Goal: Task Accomplishment & Management: Manage account settings

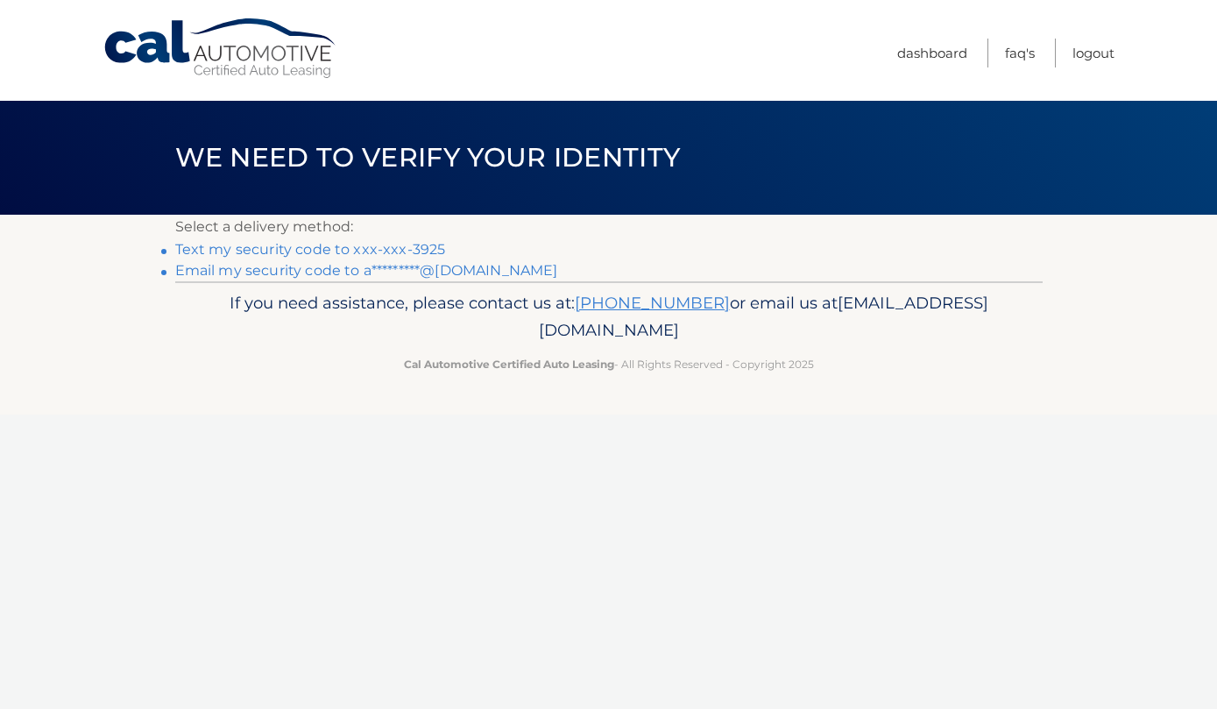
click at [458, 270] on link "Email my security code to a*********@gmail.com" at bounding box center [366, 270] width 383 height 17
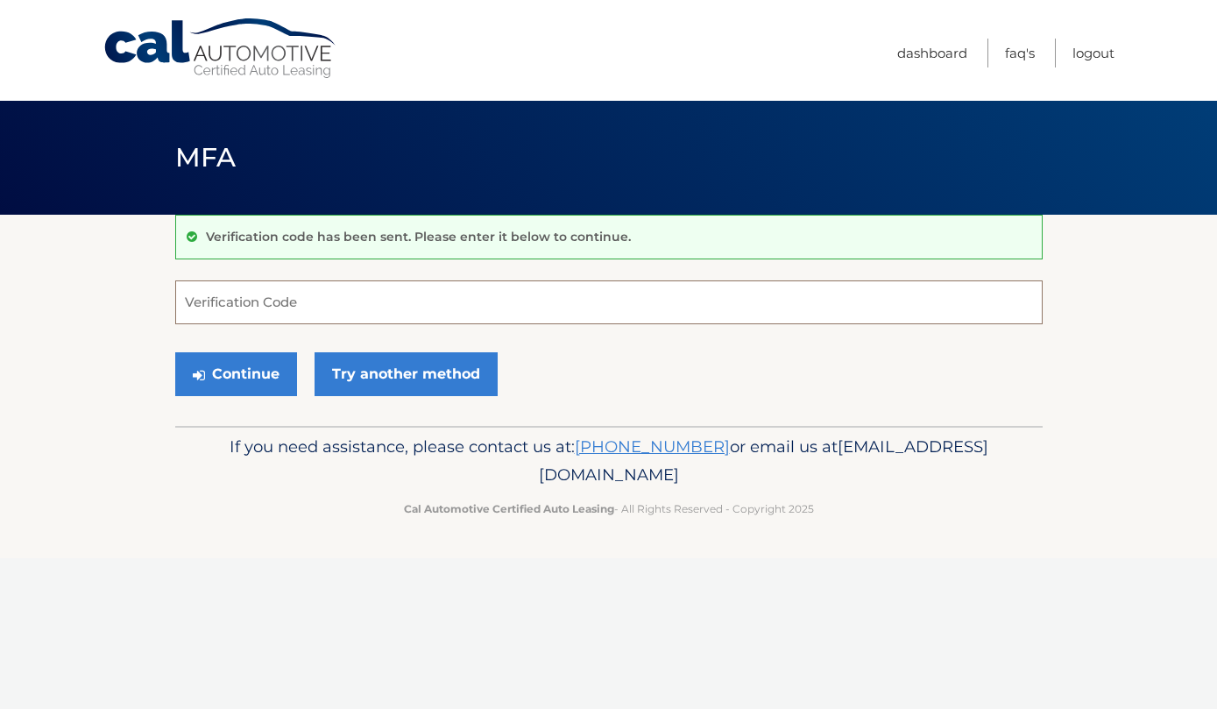
click at [315, 309] on input "Verification Code" at bounding box center [608, 302] width 867 height 44
type input "297358"
click at [247, 361] on button "Continue" at bounding box center [236, 374] width 122 height 44
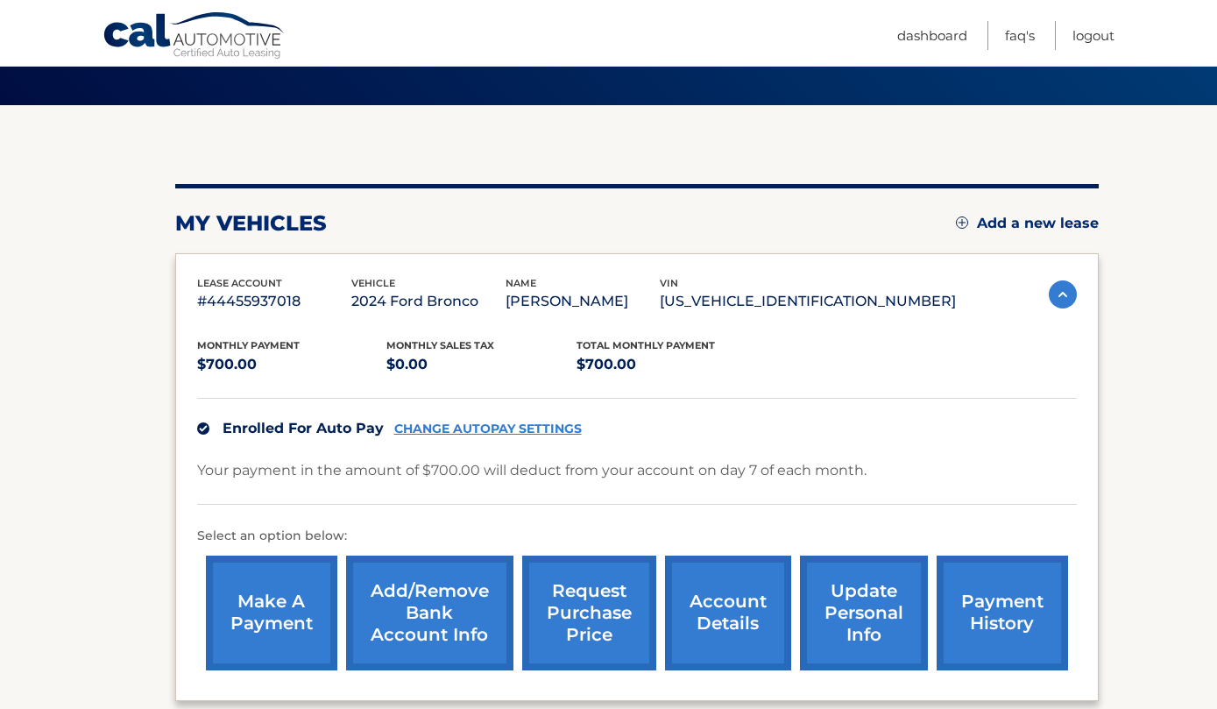
scroll to position [110, 0]
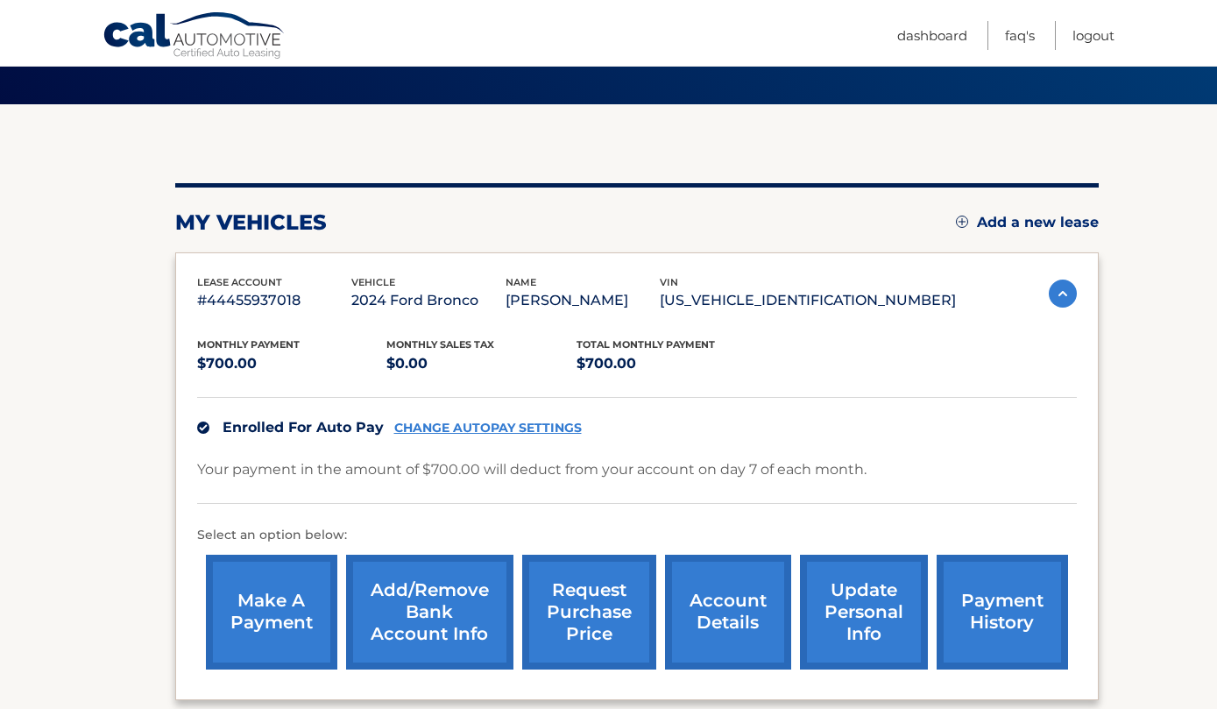
click at [452, 619] on link "Add/Remove bank account info" at bounding box center [429, 611] width 167 height 115
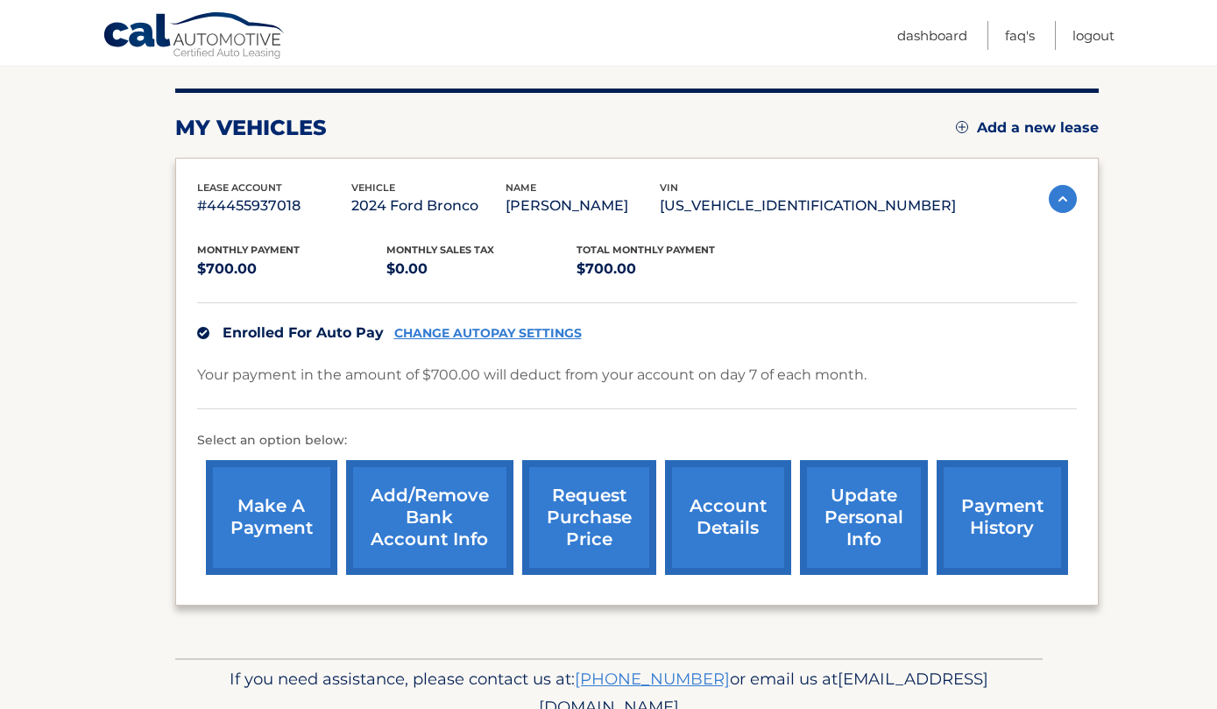
click at [756, 526] on link "account details" at bounding box center [728, 517] width 126 height 115
click at [726, 504] on link "account details" at bounding box center [728, 517] width 126 height 115
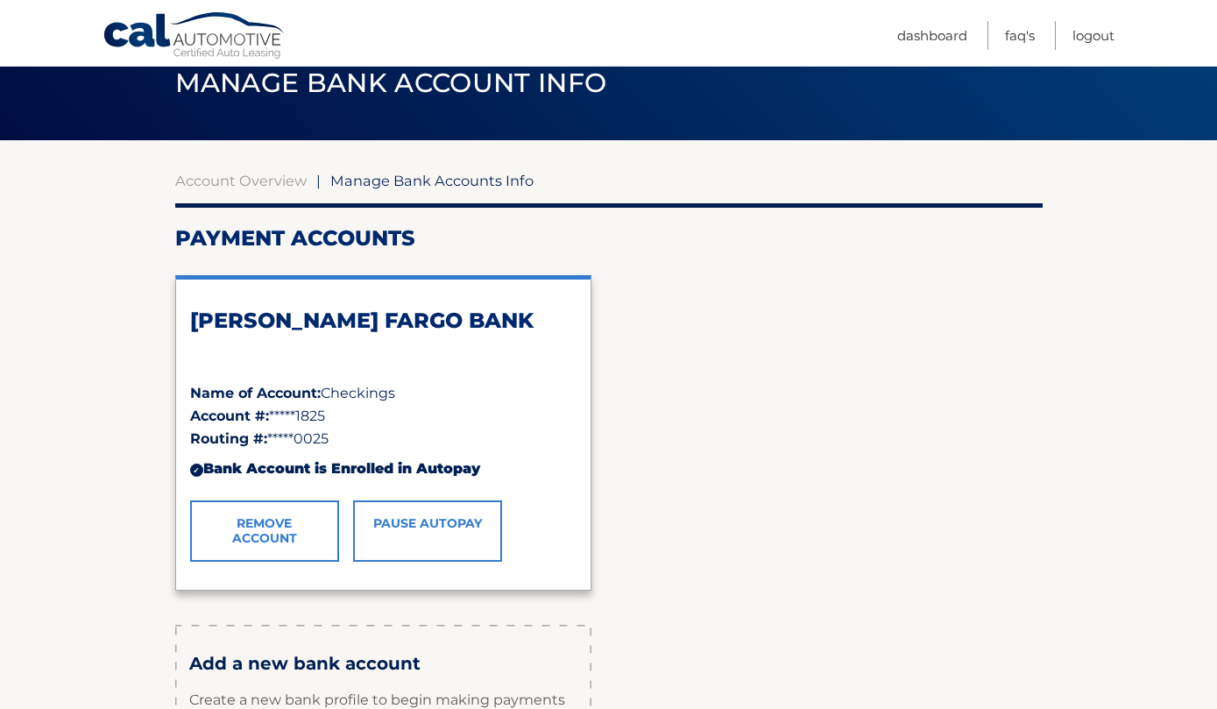
scroll to position [75, 0]
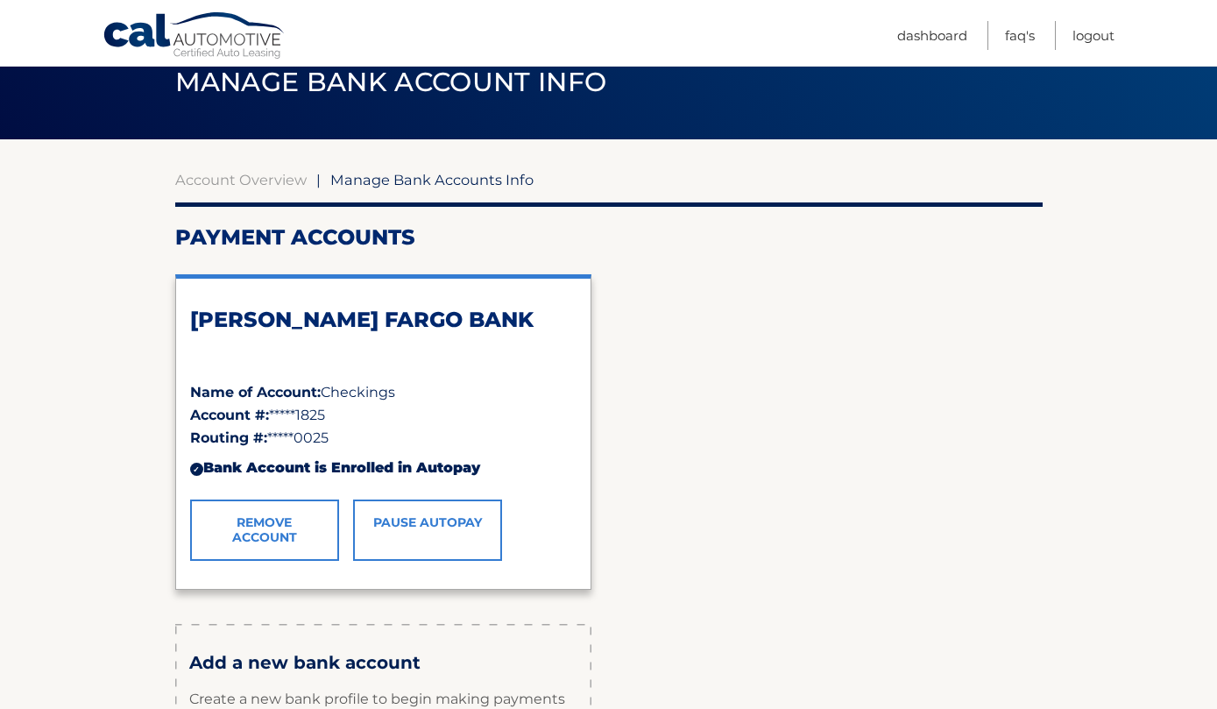
click at [279, 364] on div "[PERSON_NAME] FARGO BANK" at bounding box center [383, 344] width 386 height 74
click at [283, 449] on div "✓ Bank Account is Enrolled in Autopay" at bounding box center [383, 467] width 386 height 37
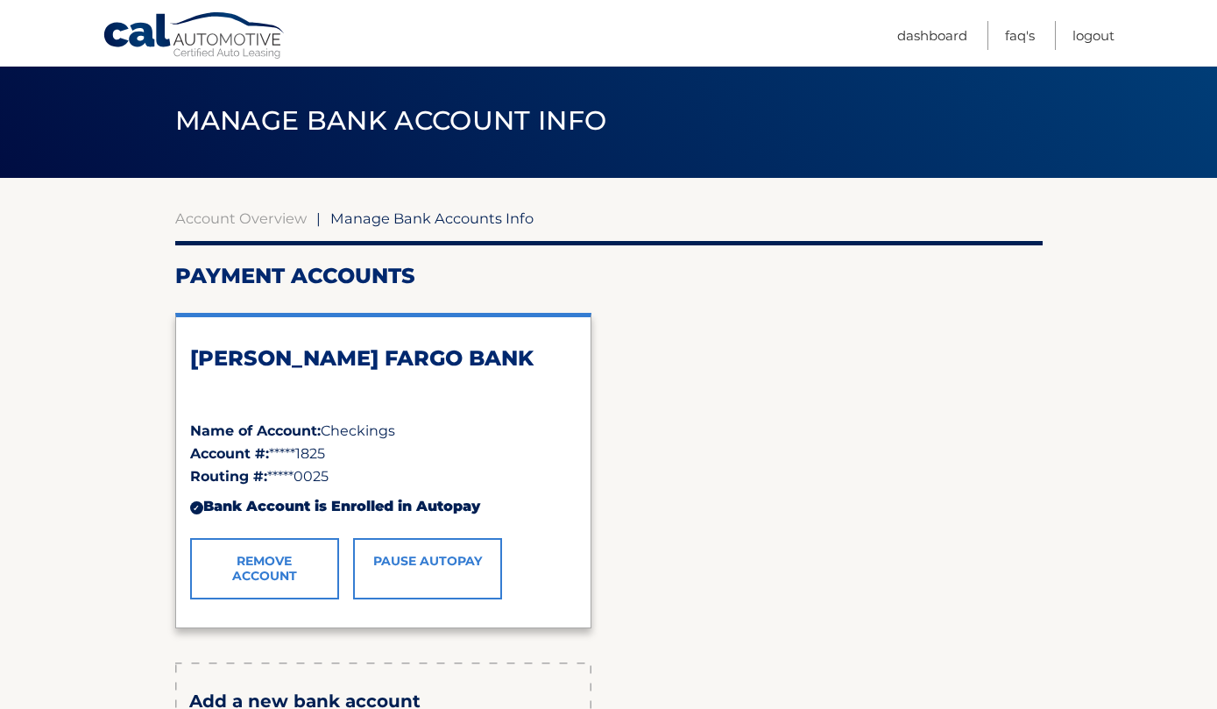
scroll to position [0, 0]
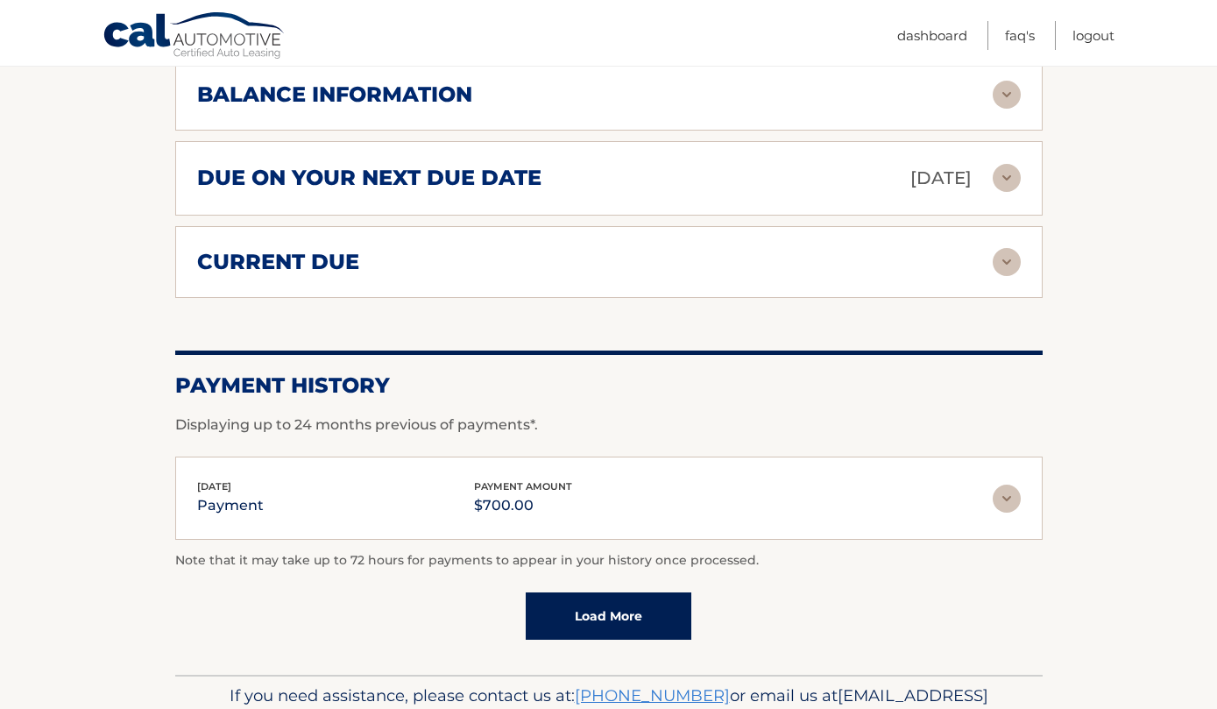
scroll to position [1038, 0]
click at [927, 501] on div "Aug 07, 2025 payment payment amount $700.00" at bounding box center [594, 498] width 795 height 39
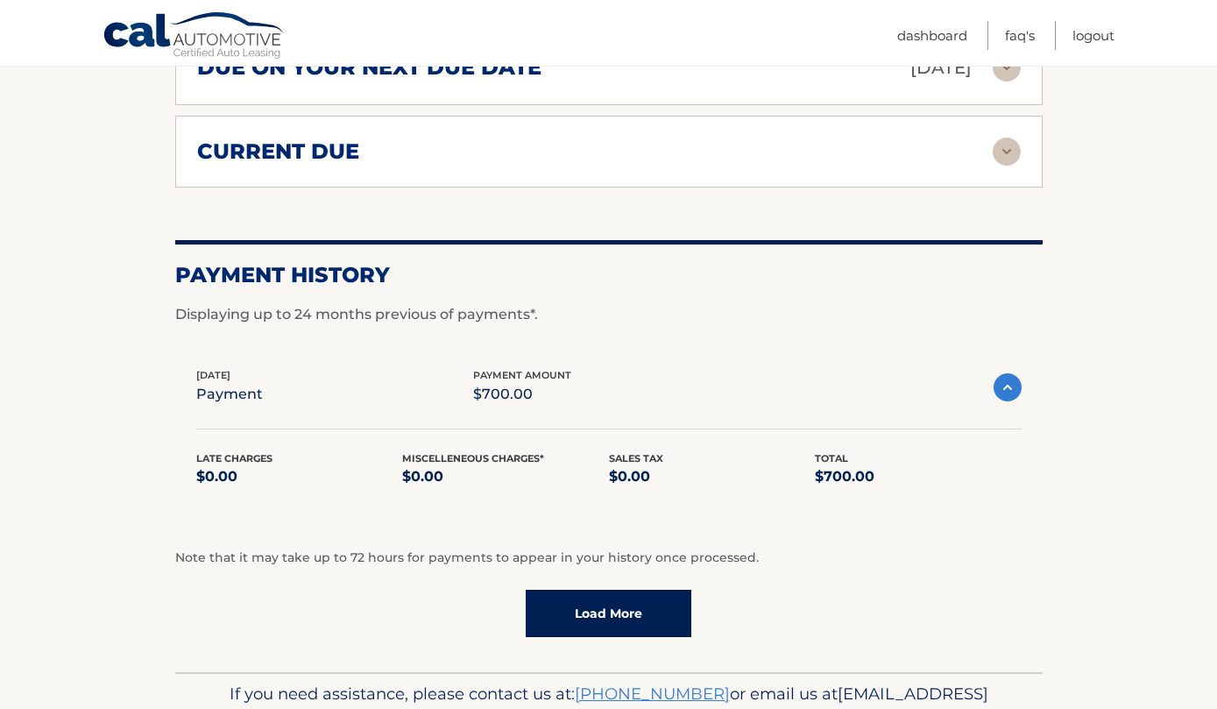
scroll to position [1146, 0]
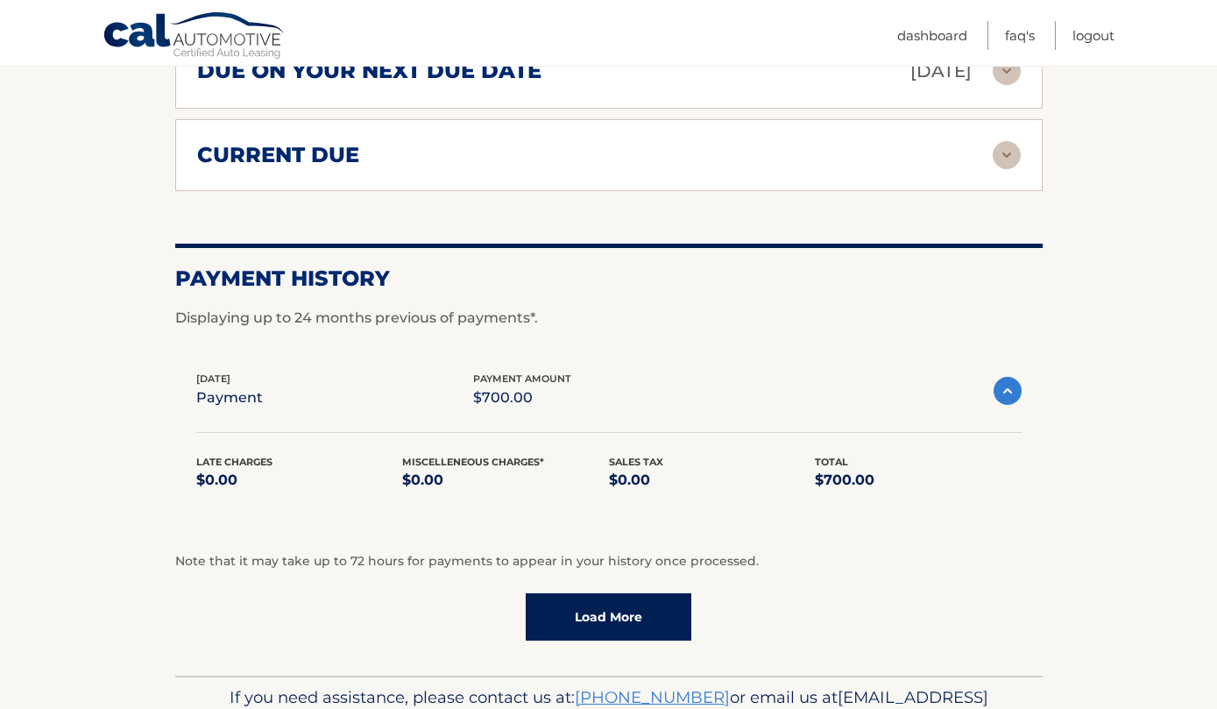
click at [666, 608] on link "Load More" at bounding box center [609, 616] width 166 height 47
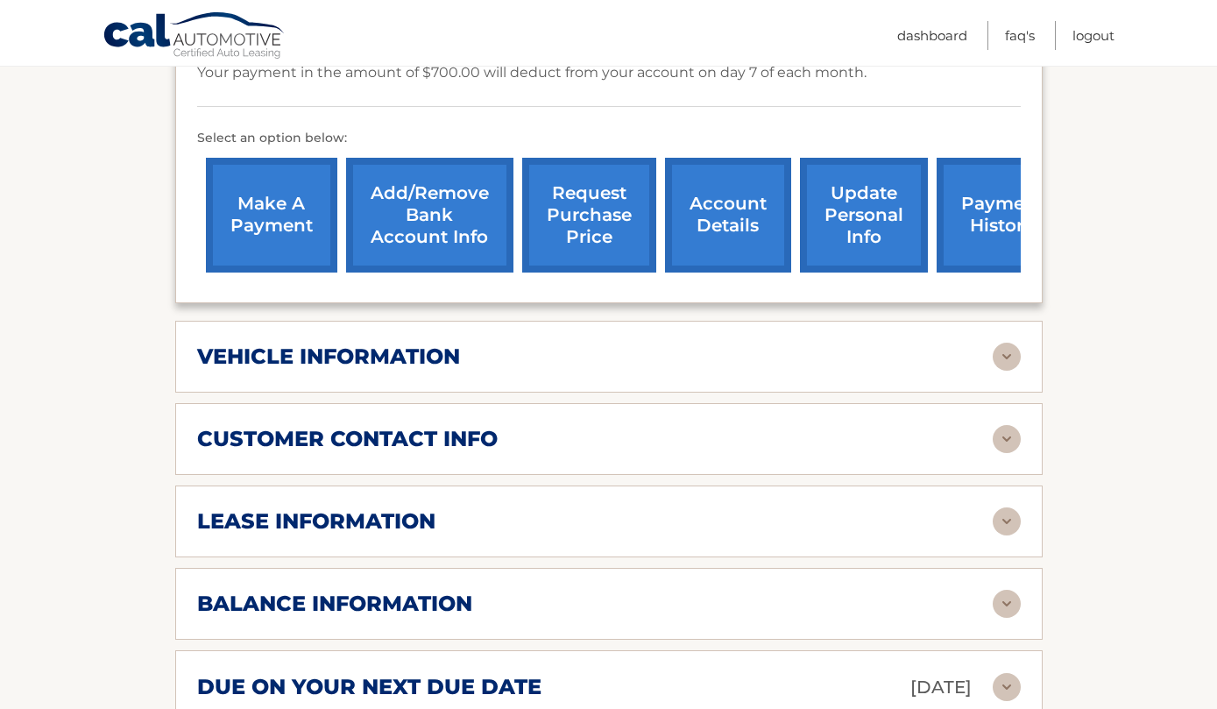
scroll to position [523, 0]
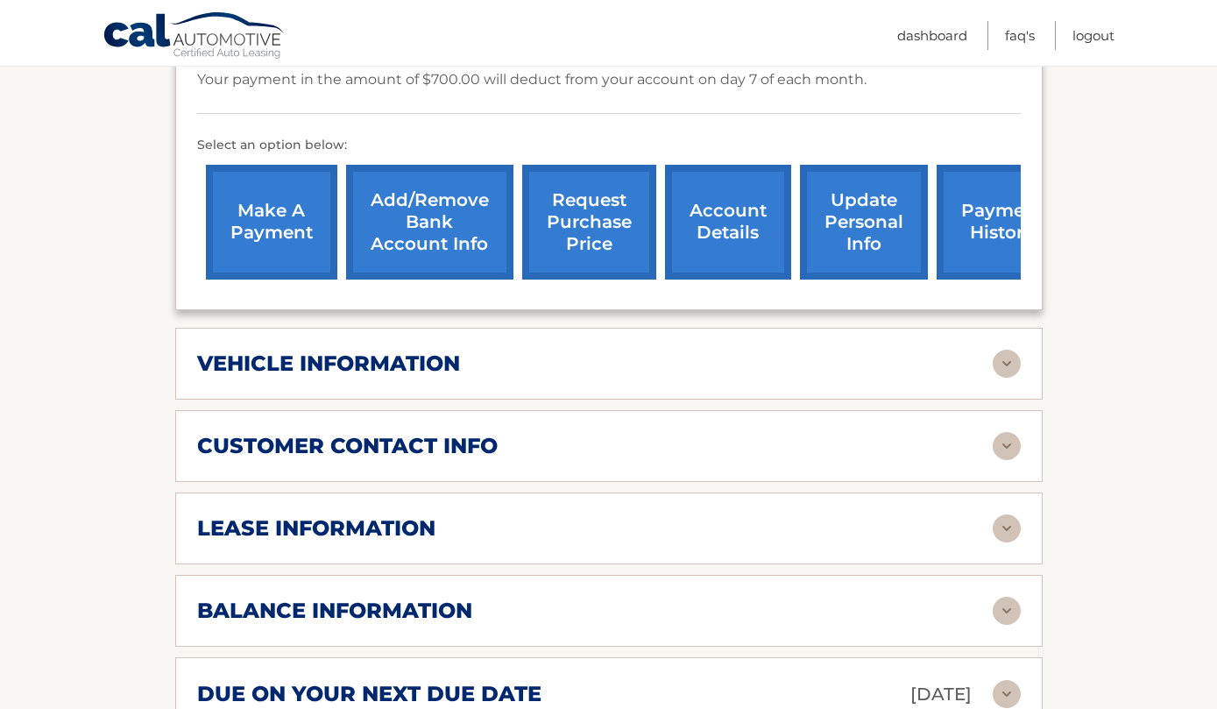
click at [462, 196] on link "Add/Remove bank account info" at bounding box center [429, 222] width 167 height 115
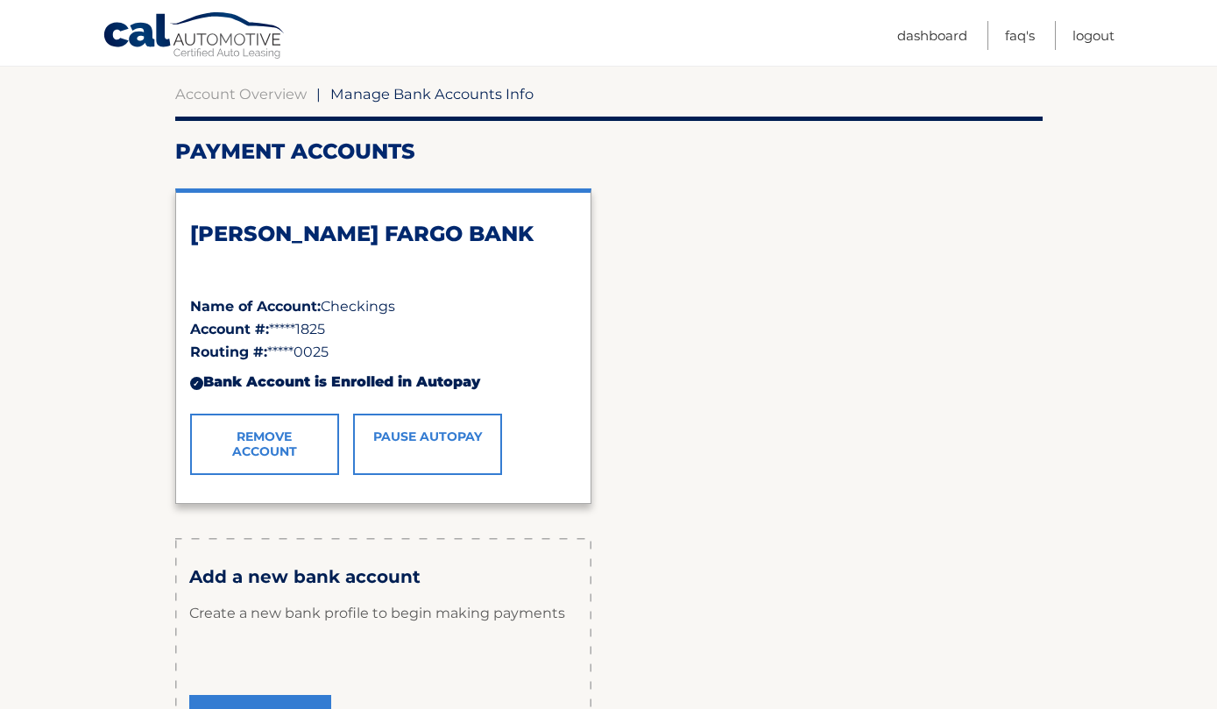
scroll to position [171, 0]
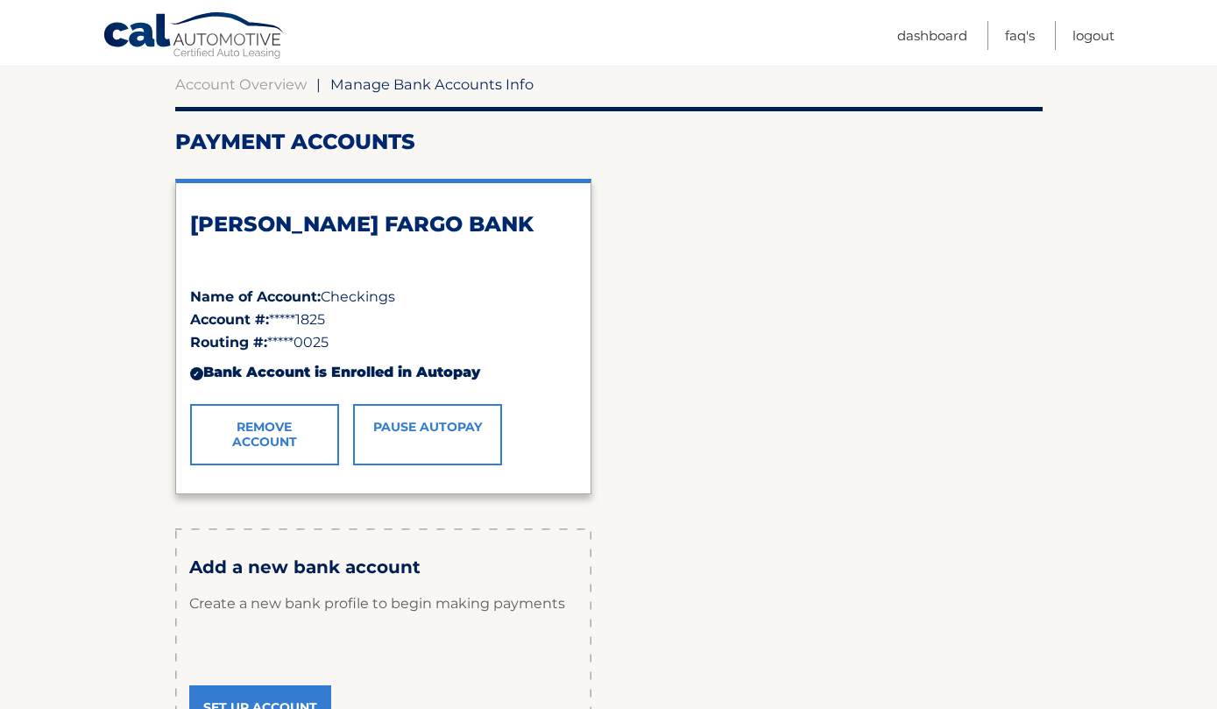
click at [273, 708] on link "Set Up Account" at bounding box center [260, 707] width 142 height 44
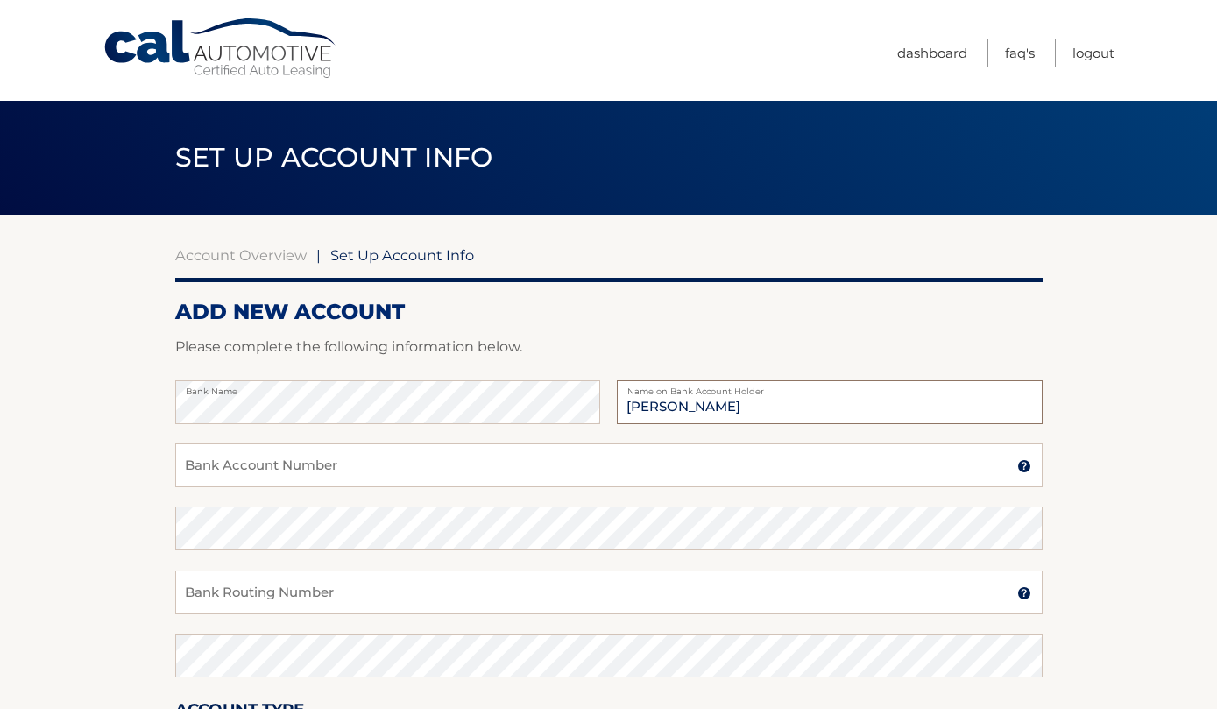
type input "[PERSON_NAME]"
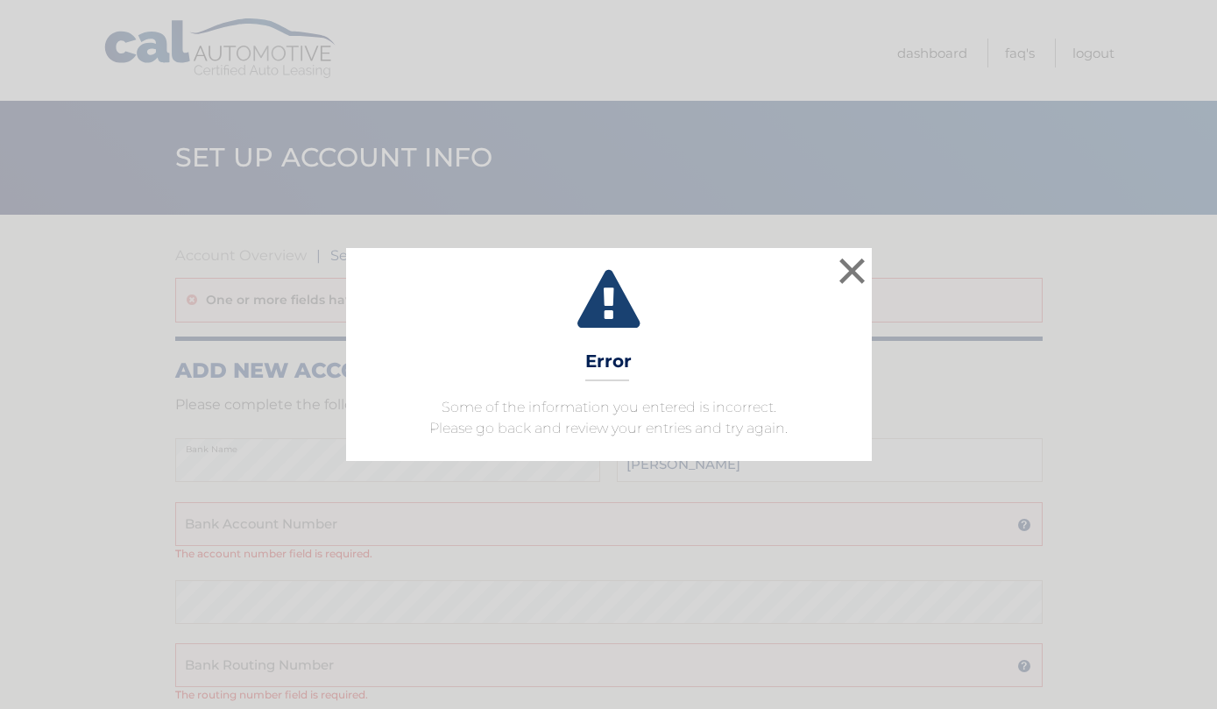
click at [851, 286] on button "×" at bounding box center [852, 270] width 35 height 35
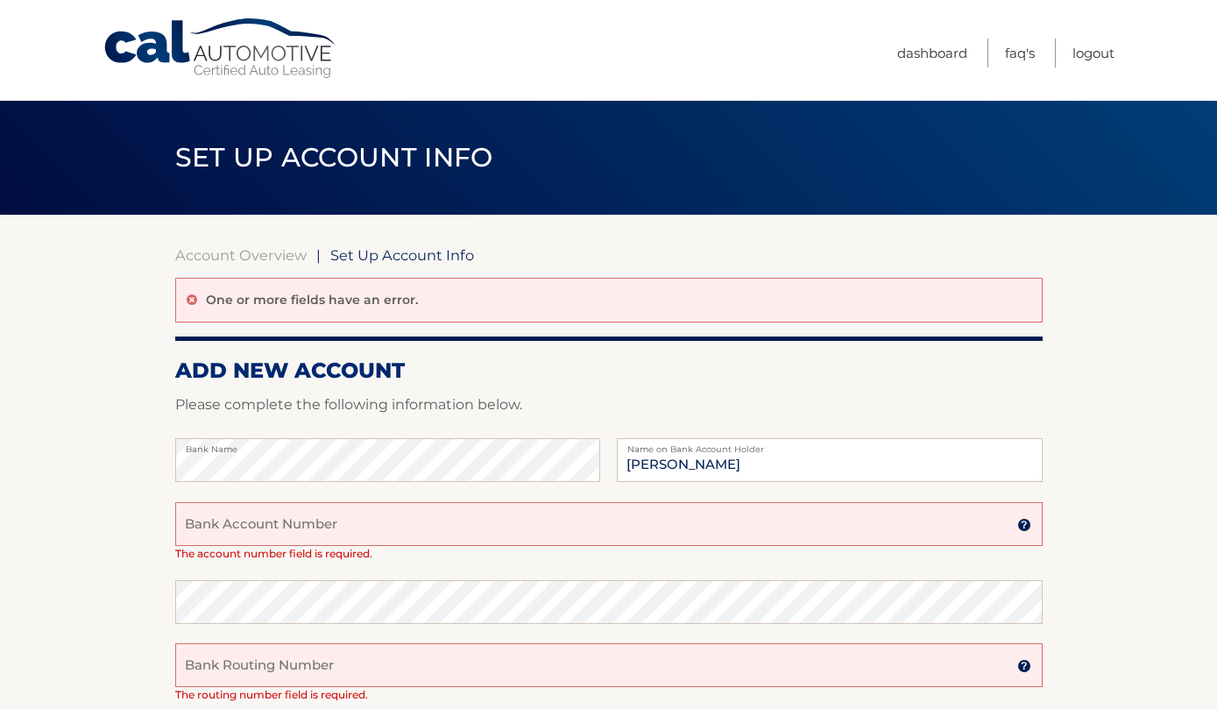
click at [349, 531] on input "Bank Account Number" at bounding box center [608, 524] width 867 height 44
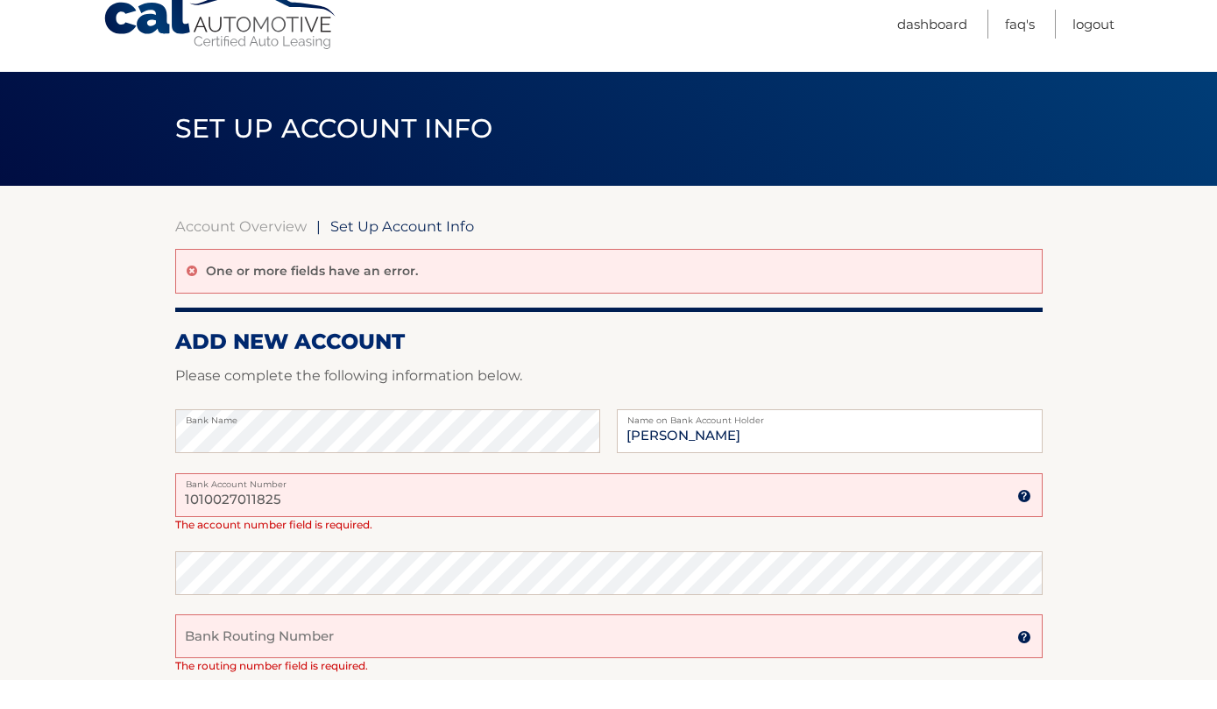
type input "1010027011825"
click at [272, 643] on input "Bank Routing Number" at bounding box center [608, 665] width 867 height 44
type input "026012881"
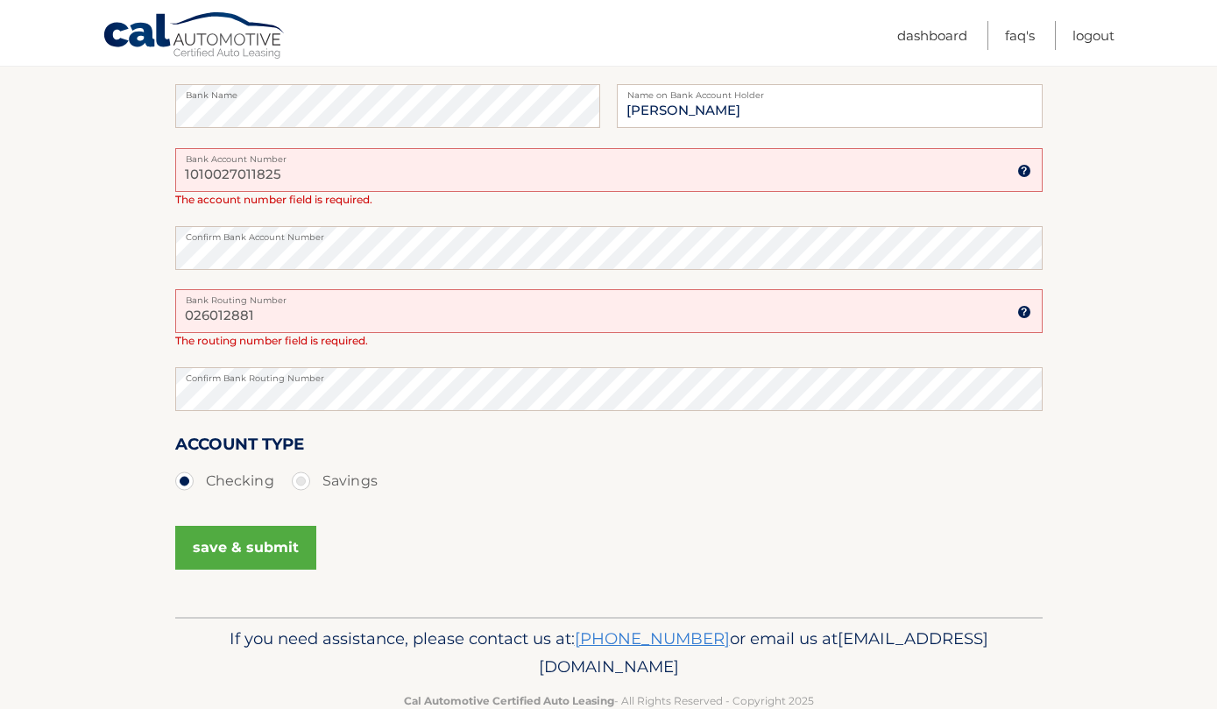
scroll to position [296, 0]
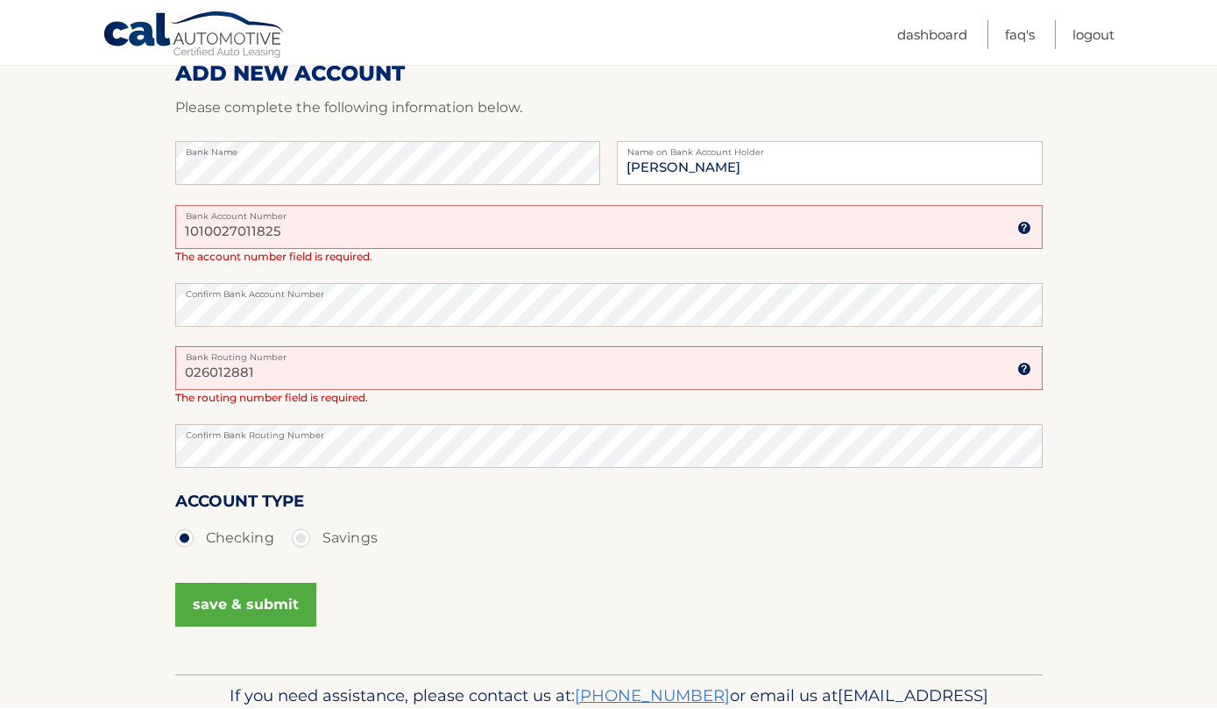
click at [229, 553] on fieldset "Bank Name Arun Taneja Name on Bank Account Holder 1010027011825 Bank Account Nu…" at bounding box center [608, 408] width 867 height 533
click at [229, 593] on button "save & submit" at bounding box center [245, 605] width 141 height 44
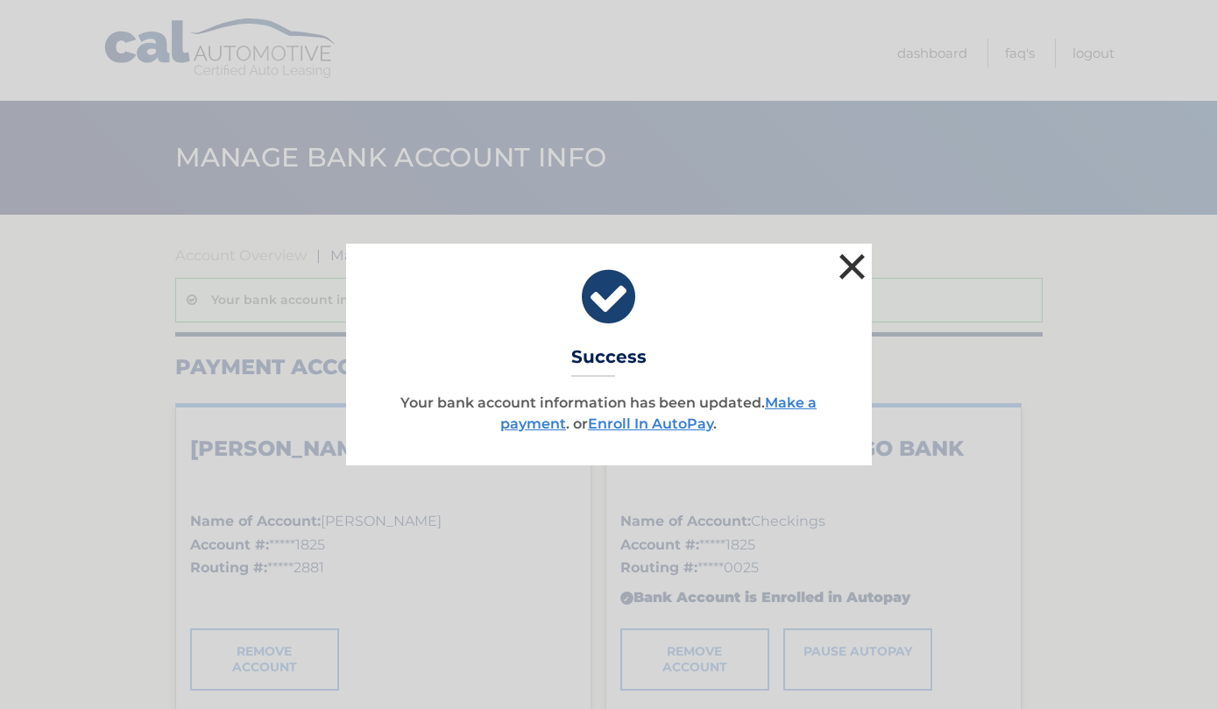
click at [862, 270] on button "×" at bounding box center [852, 266] width 35 height 35
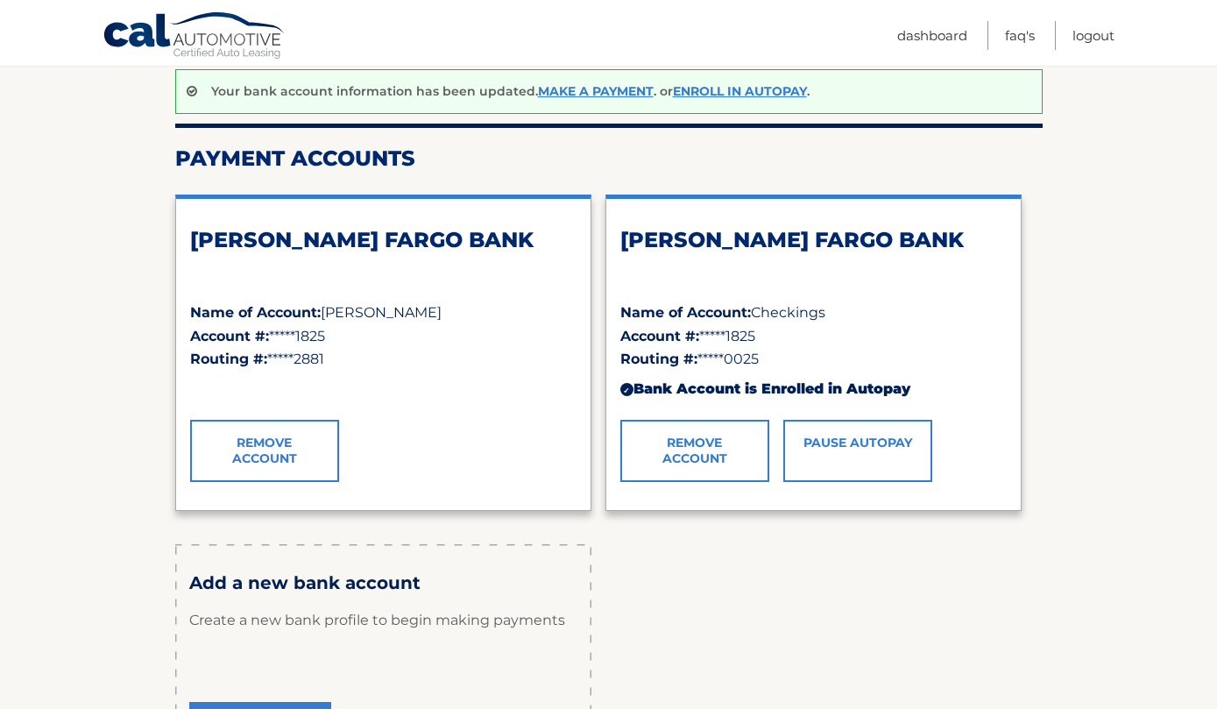
scroll to position [219, 0]
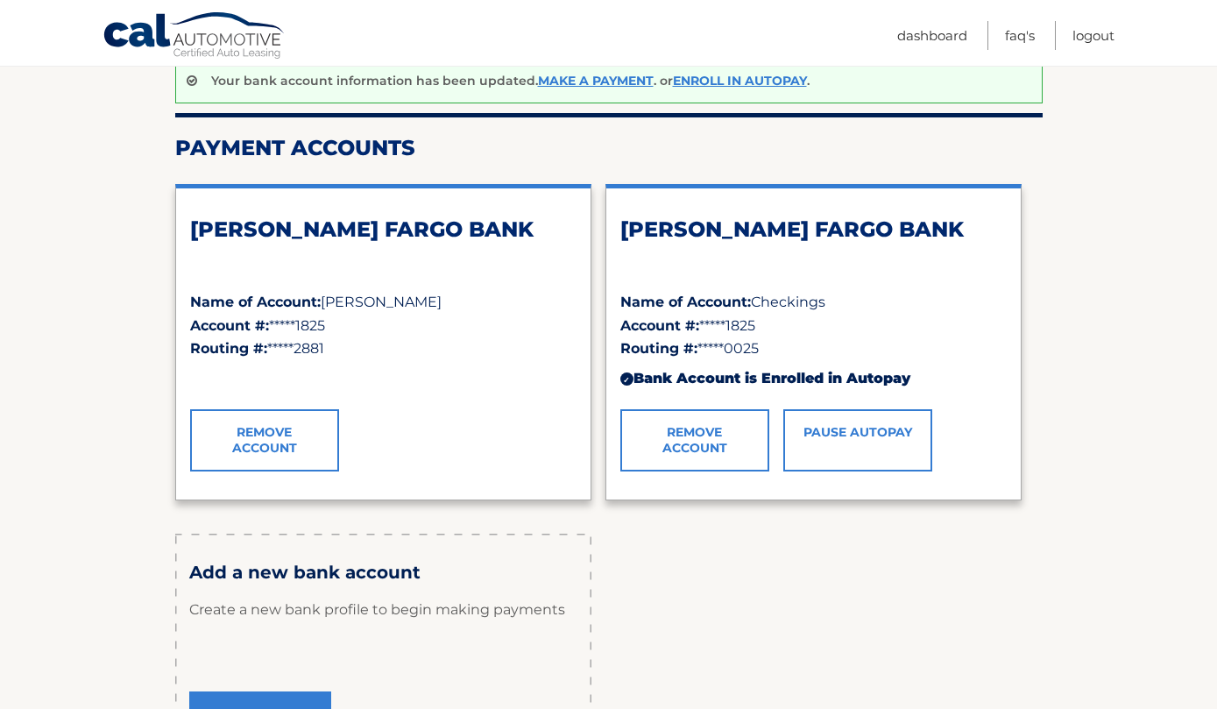
click at [725, 453] on link "Remove Account" at bounding box center [694, 439] width 149 height 61
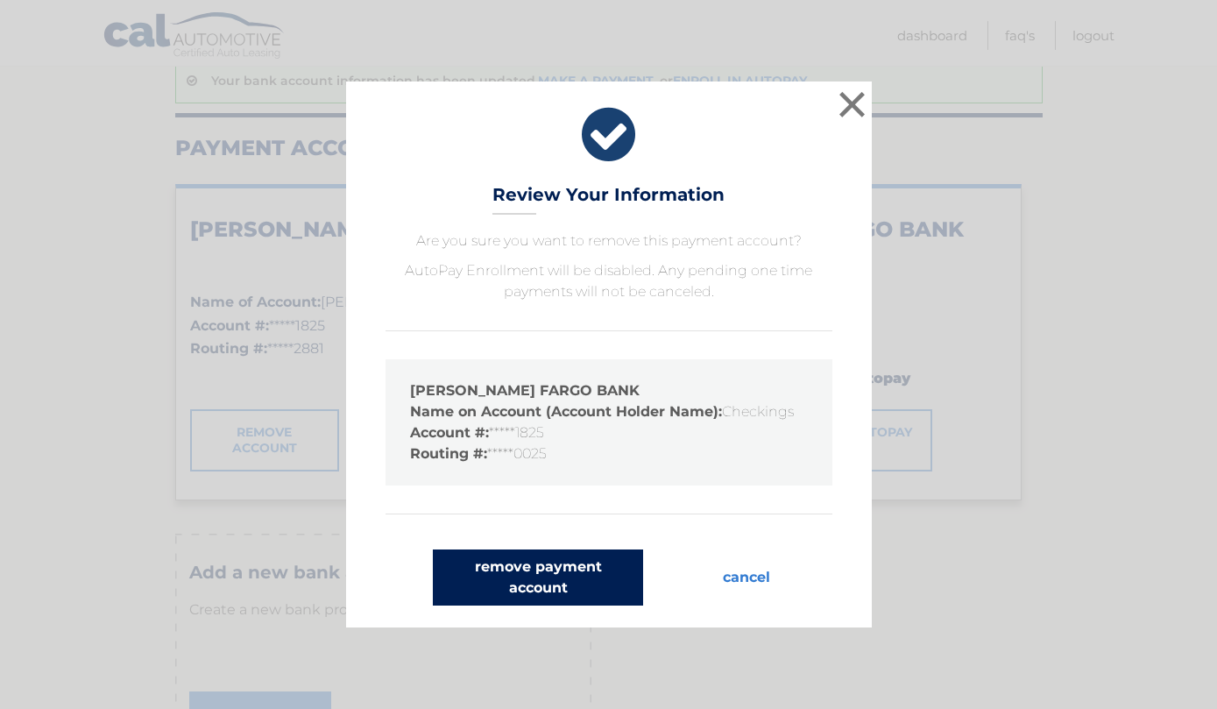
click at [560, 605] on button "remove payment account" at bounding box center [538, 577] width 210 height 56
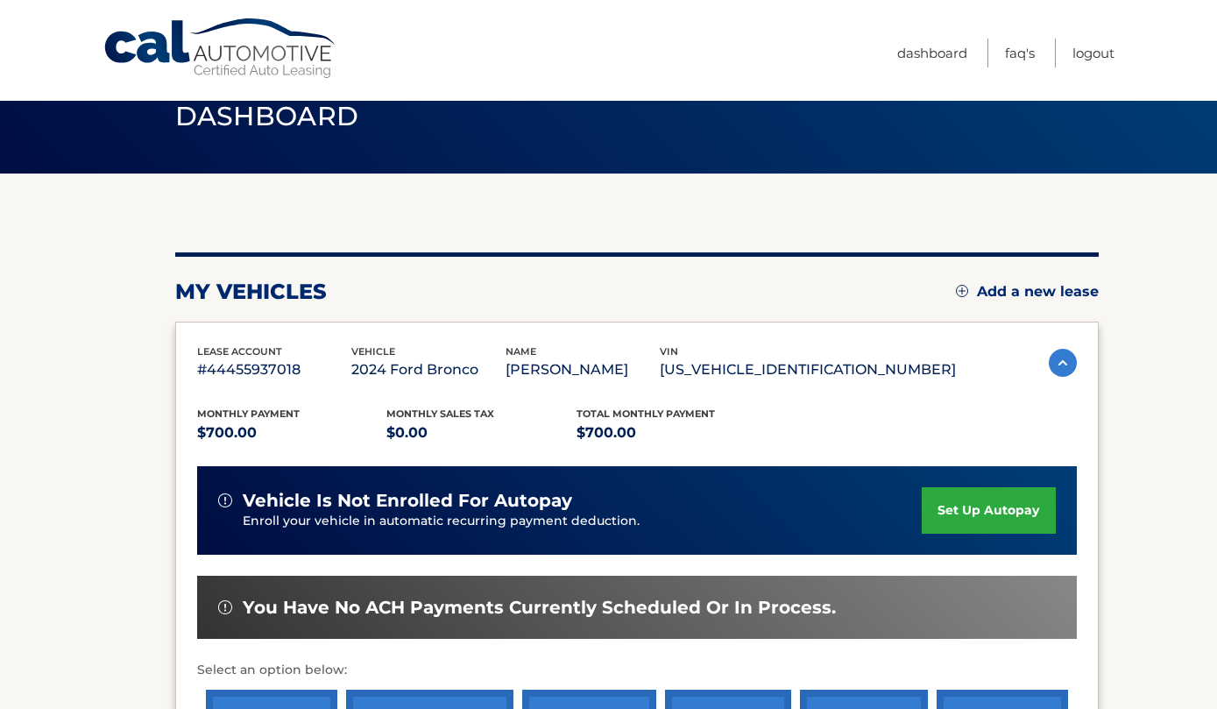
scroll to position [60, 0]
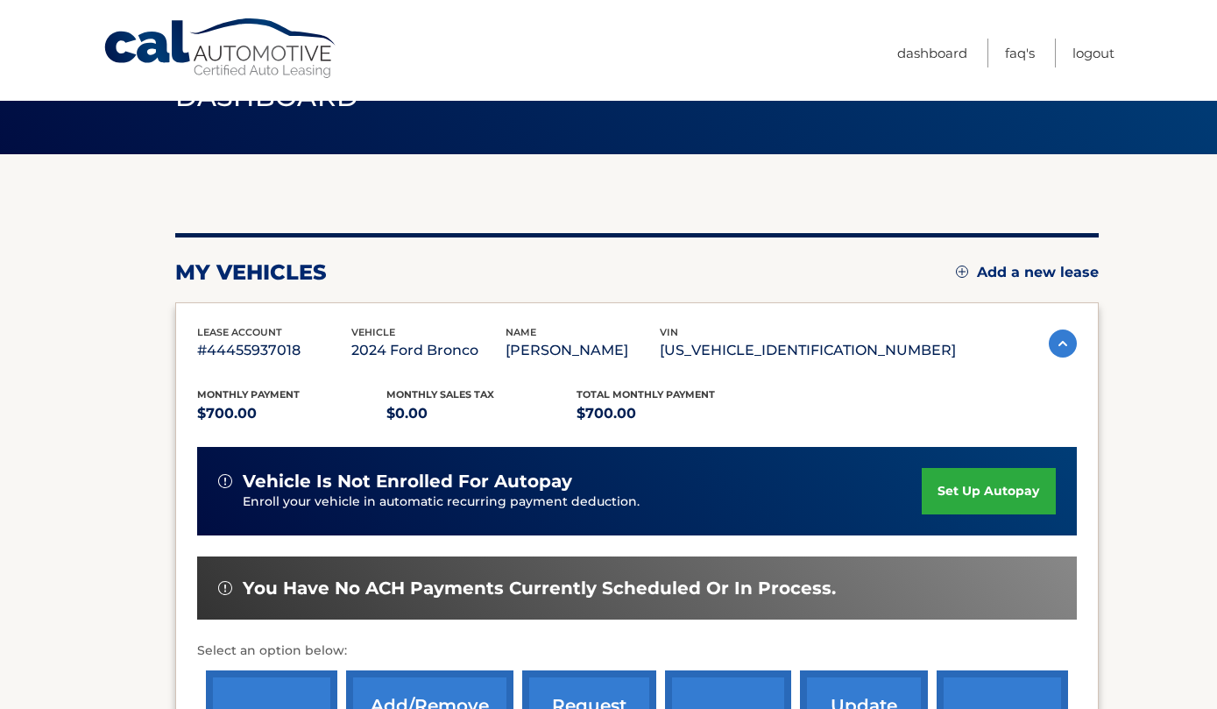
click at [938, 486] on link "set up autopay" at bounding box center [987, 491] width 133 height 46
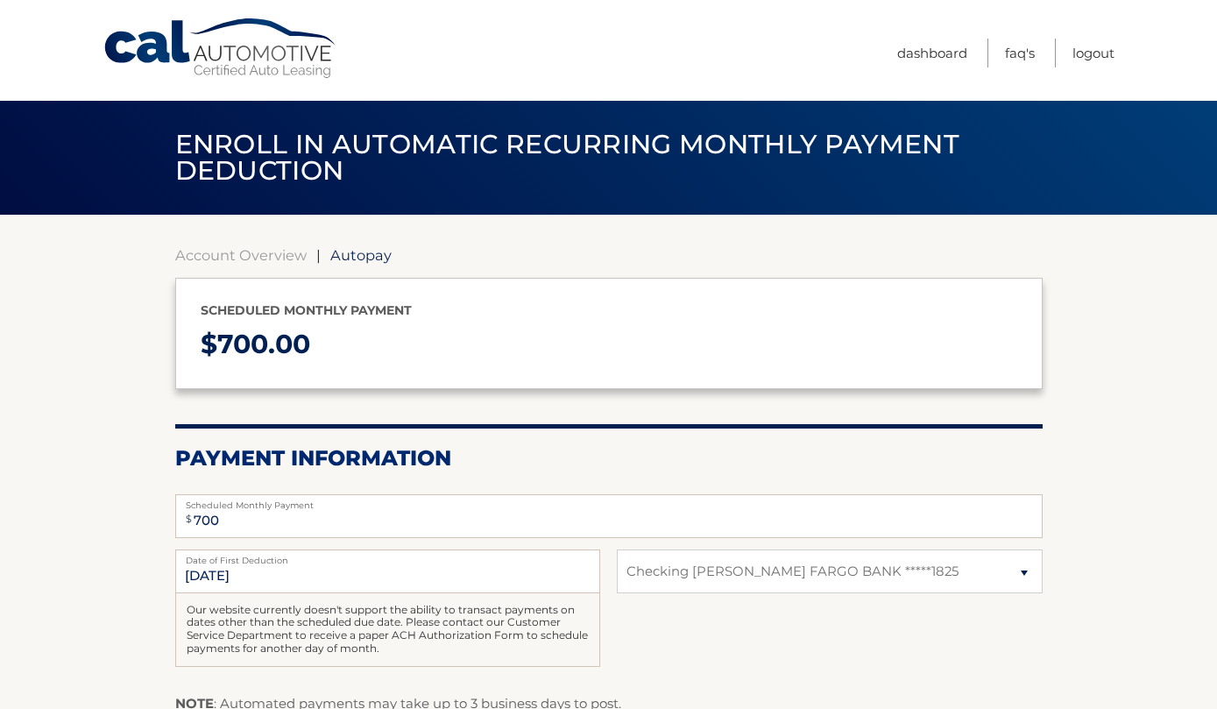
select select "YjczNzYwNDItZGE5YS00YThiLWExNjQtYjliN2Y2ZWZkOTBj"
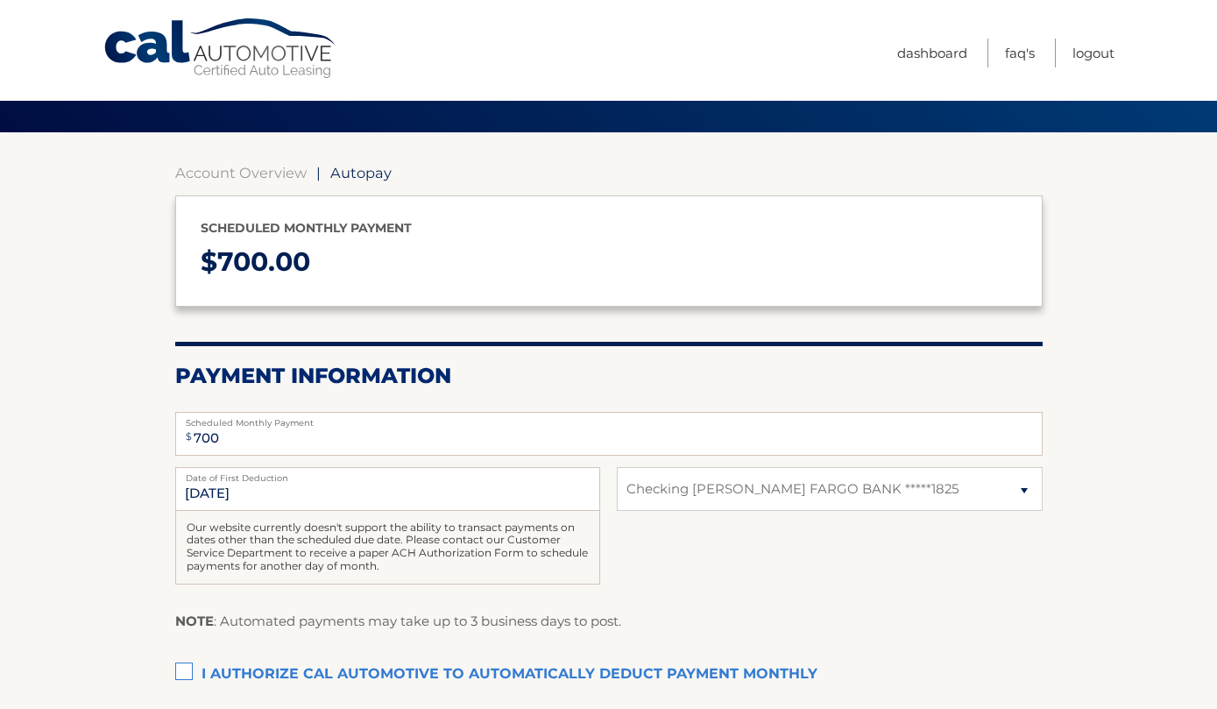
scroll to position [98, 0]
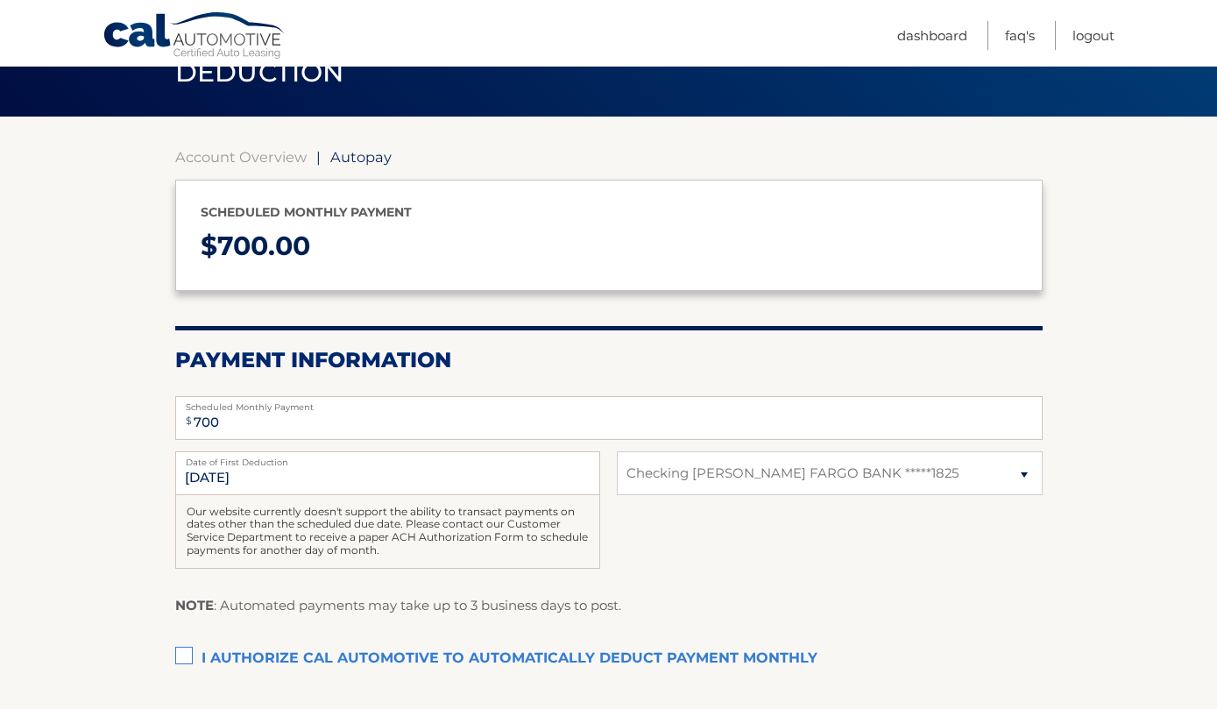
click at [186, 647] on label "I authorize cal automotive to automatically deduct payment monthly This checkbo…" at bounding box center [608, 658] width 867 height 35
click at [0, 0] on input "I authorize cal automotive to automatically deduct payment monthly This checkbo…" at bounding box center [0, 0] width 0 height 0
click at [850, 470] on select "Select Bank Account Checking [PERSON_NAME] FARGO BANK *****1825" at bounding box center [829, 473] width 425 height 44
click at [0, 0] on html "Cal Automotive Menu Dashboard FAQ's Logout" at bounding box center [608, 256] width 1217 height 709
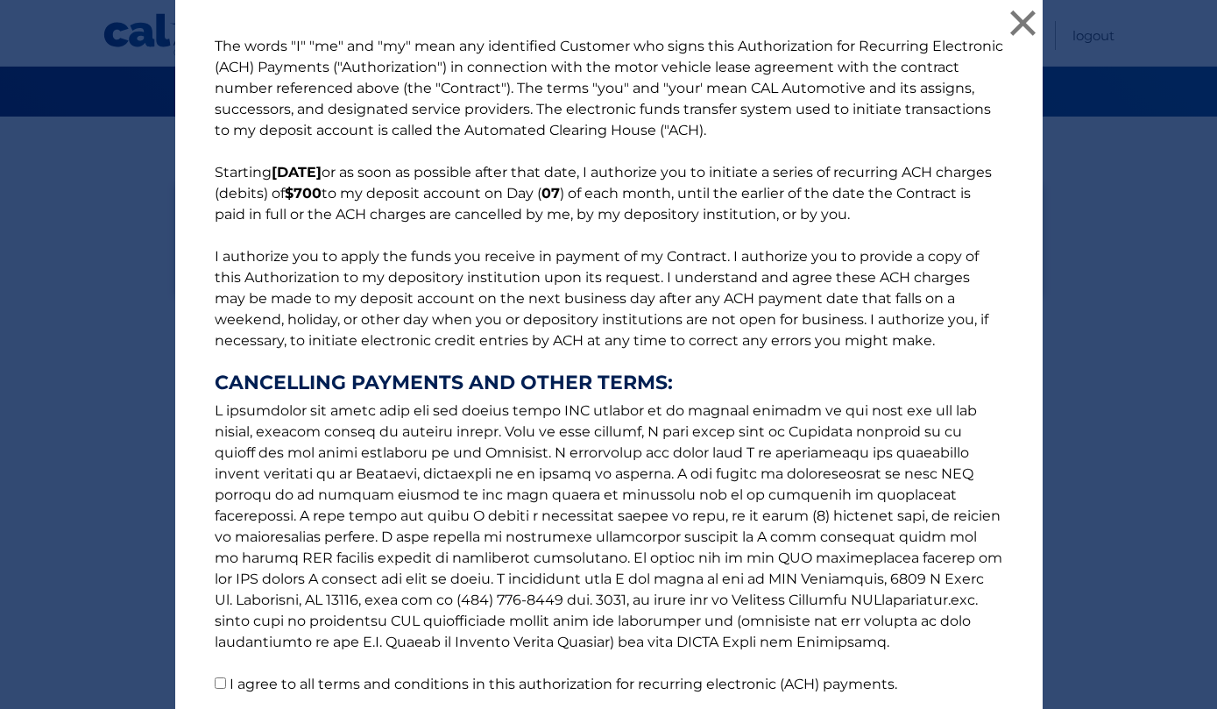
click at [347, 688] on label "I agree to all terms and conditions in this authorization for recurring electro…" at bounding box center [562, 683] width 667 height 17
click at [226, 688] on input "I agree to all terms and conditions in this authorization for recurring electro…" at bounding box center [220, 682] width 11 height 11
checkbox input "true"
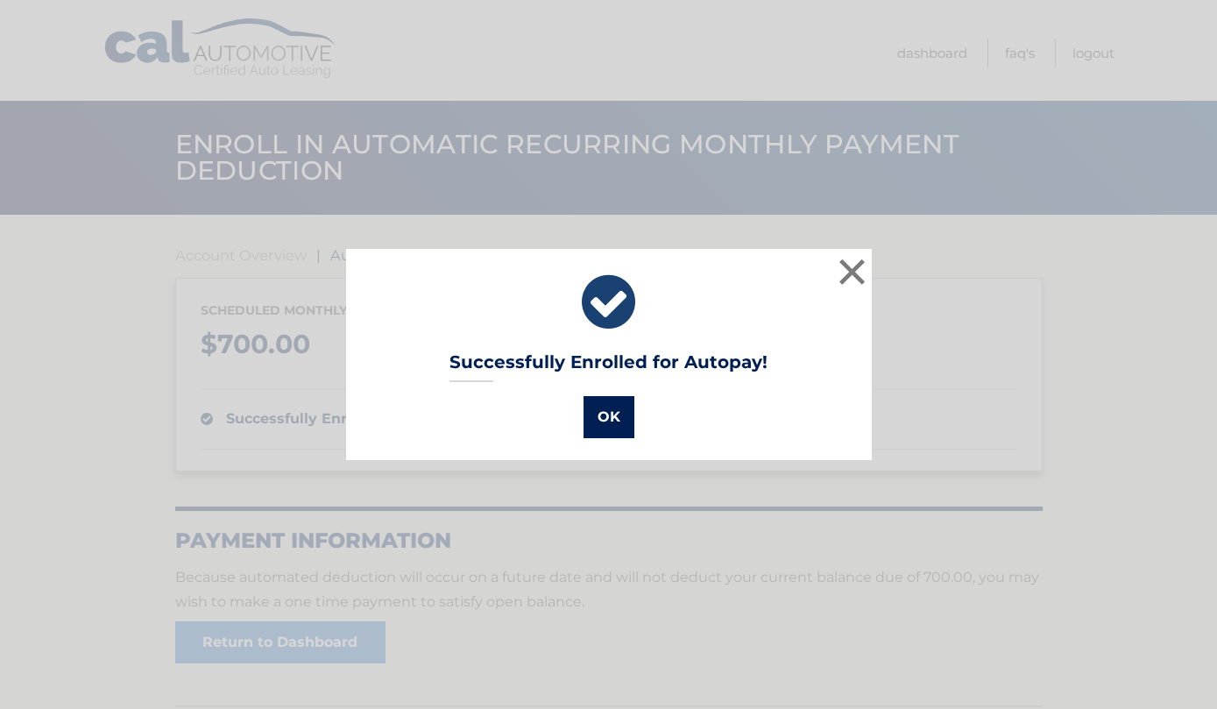
click at [620, 407] on button "OK" at bounding box center [608, 417] width 51 height 42
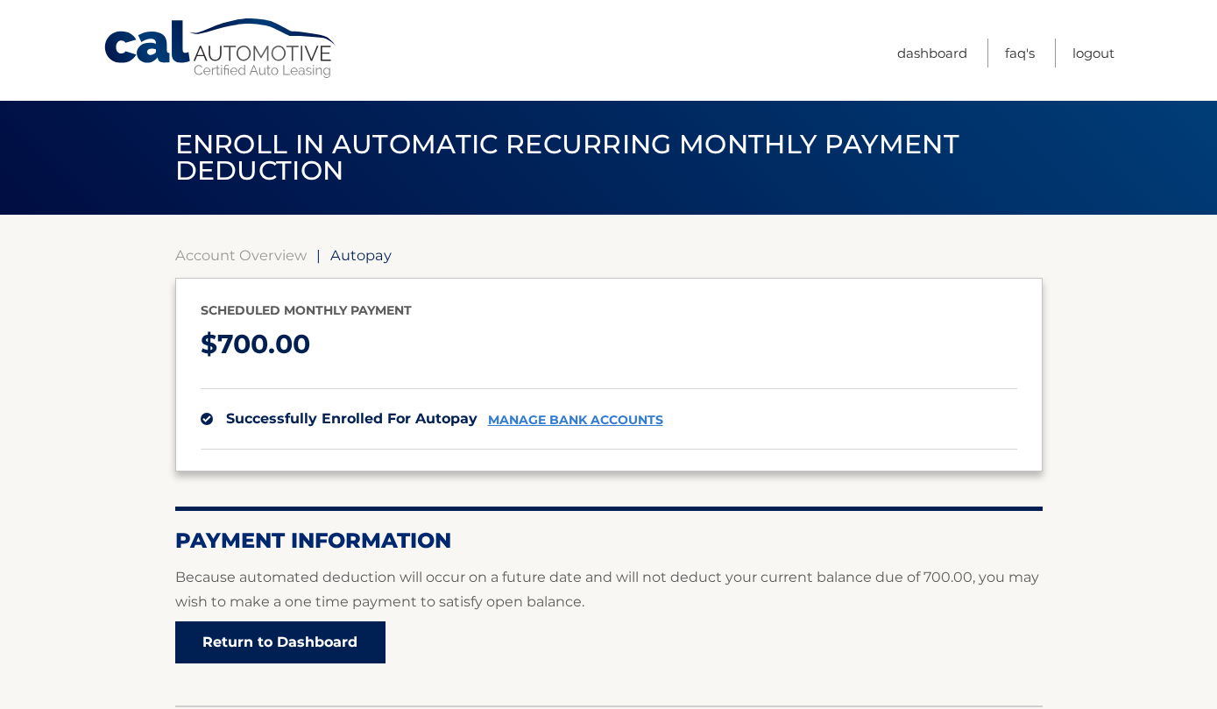
click at [340, 632] on link "Return to Dashboard" at bounding box center [280, 642] width 210 height 42
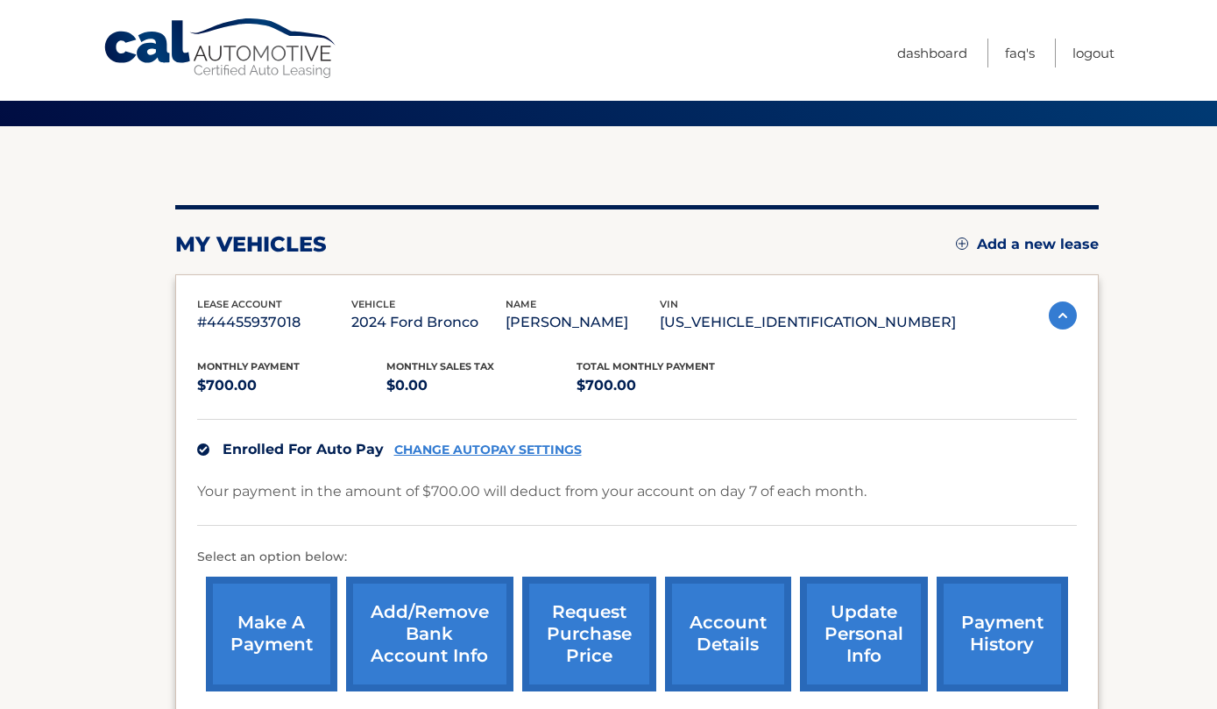
scroll to position [107, 0]
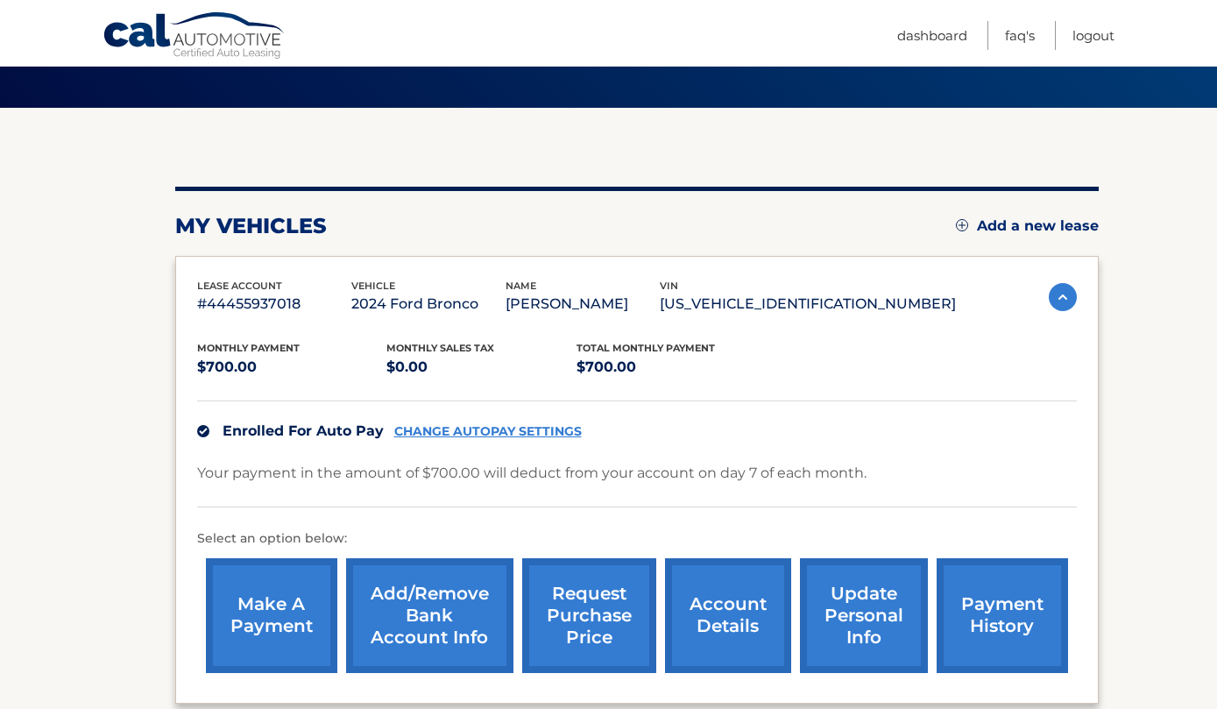
click at [370, 589] on link "Add/Remove bank account info" at bounding box center [429, 615] width 167 height 115
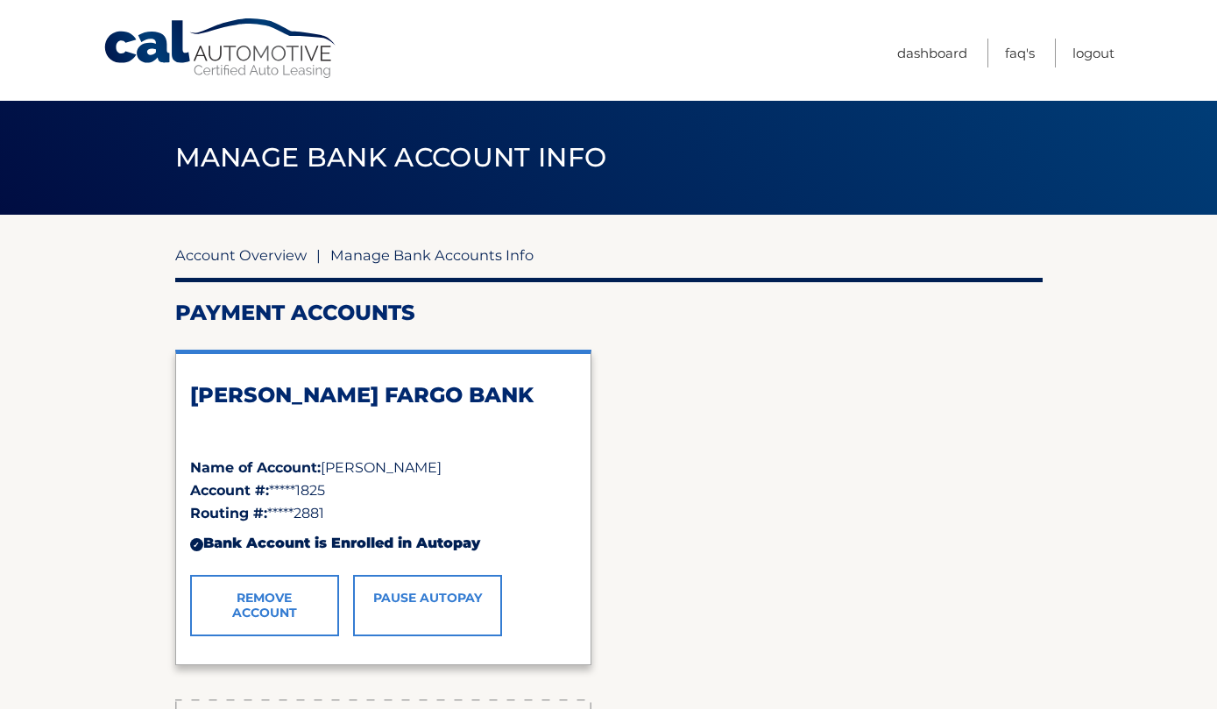
click at [251, 250] on link "Account Overview" at bounding box center [240, 255] width 131 height 18
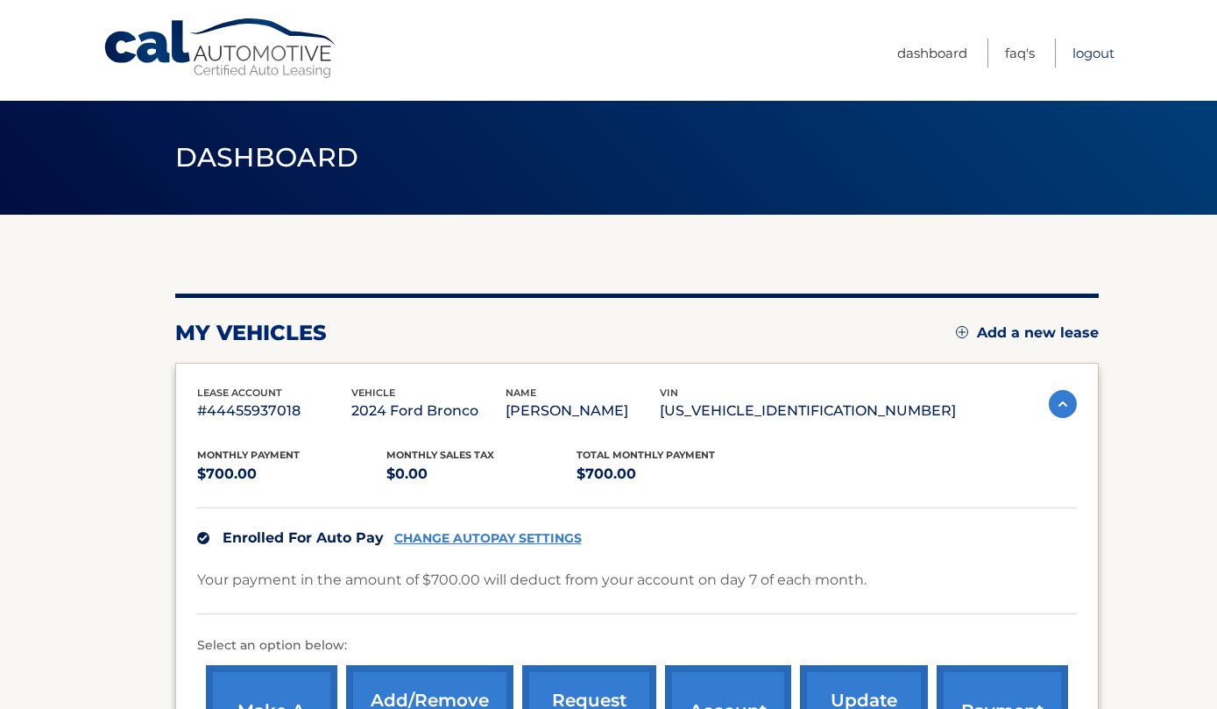
click at [1096, 56] on link "Logout" at bounding box center [1093, 53] width 42 height 29
